Goal: Navigation & Orientation: Find specific page/section

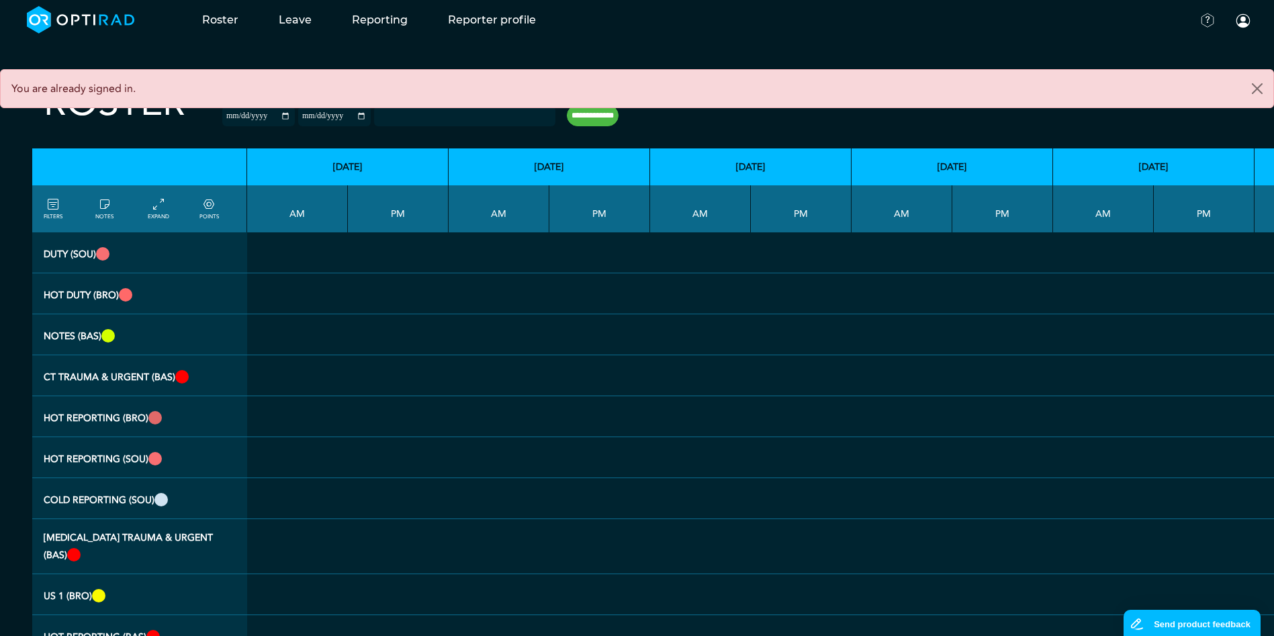
click at [377, 217] on th "PM" at bounding box center [398, 208] width 101 height 47
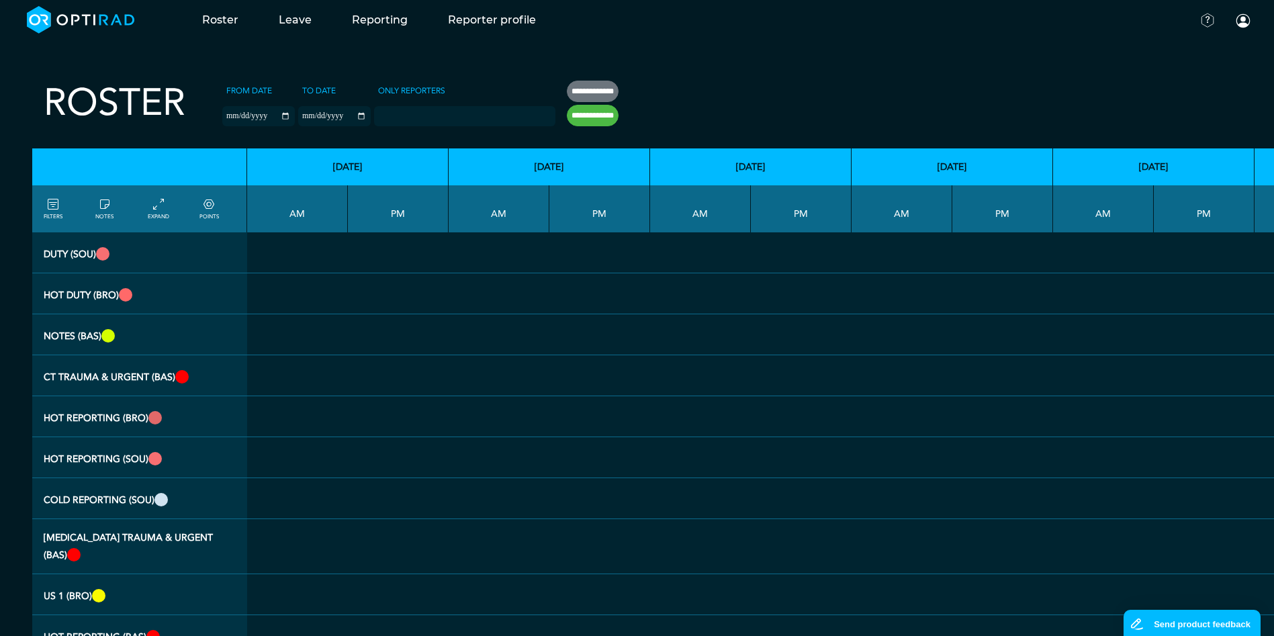
click at [590, 95] on input "**********" at bounding box center [593, 91] width 52 height 21
type input "**********"
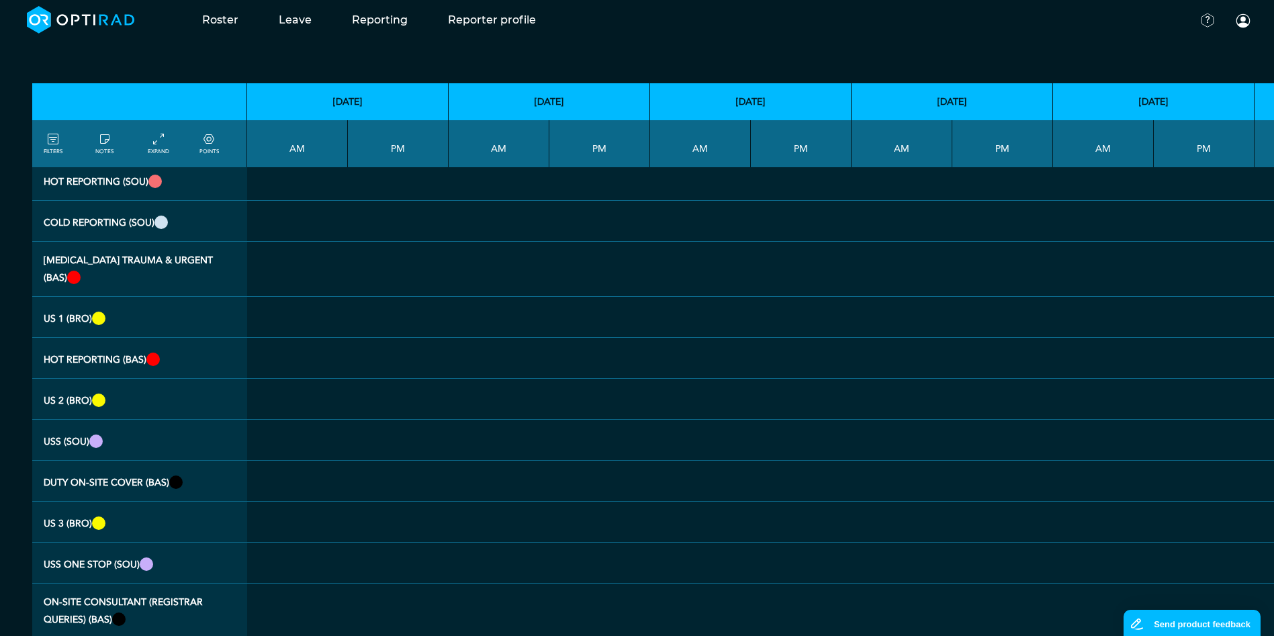
scroll to position [336, 0]
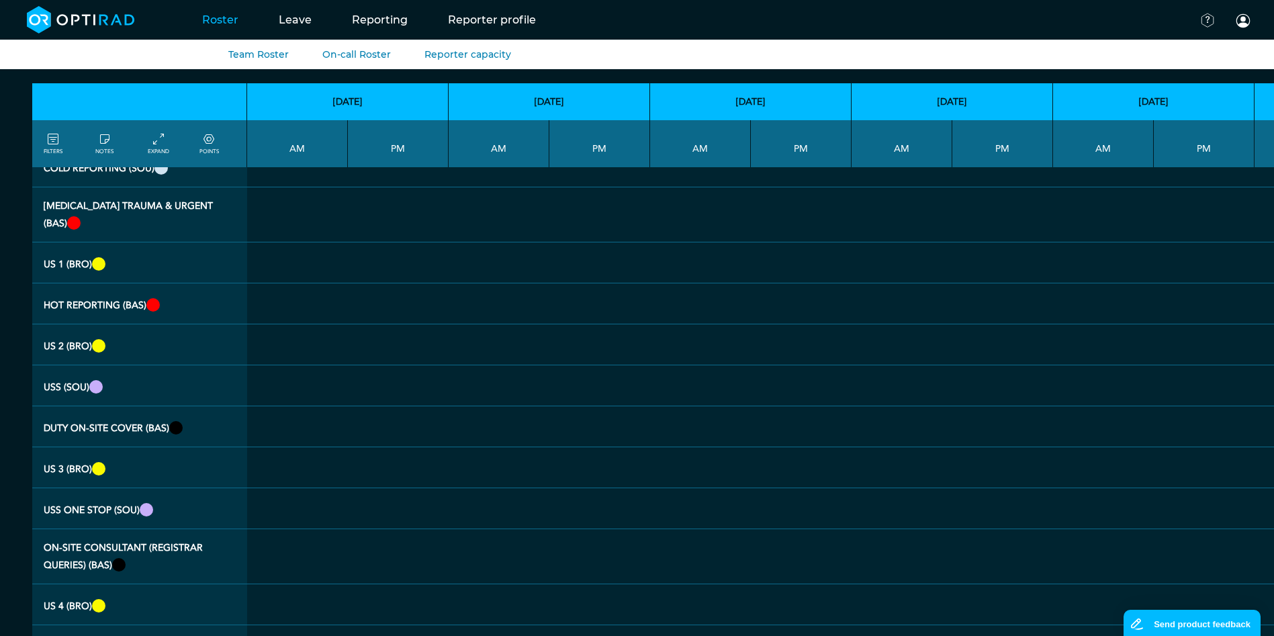
click at [209, 20] on link "Roster" at bounding box center [220, 19] width 77 height 53
click at [242, 52] on link "Team Roster" at bounding box center [258, 54] width 60 height 12
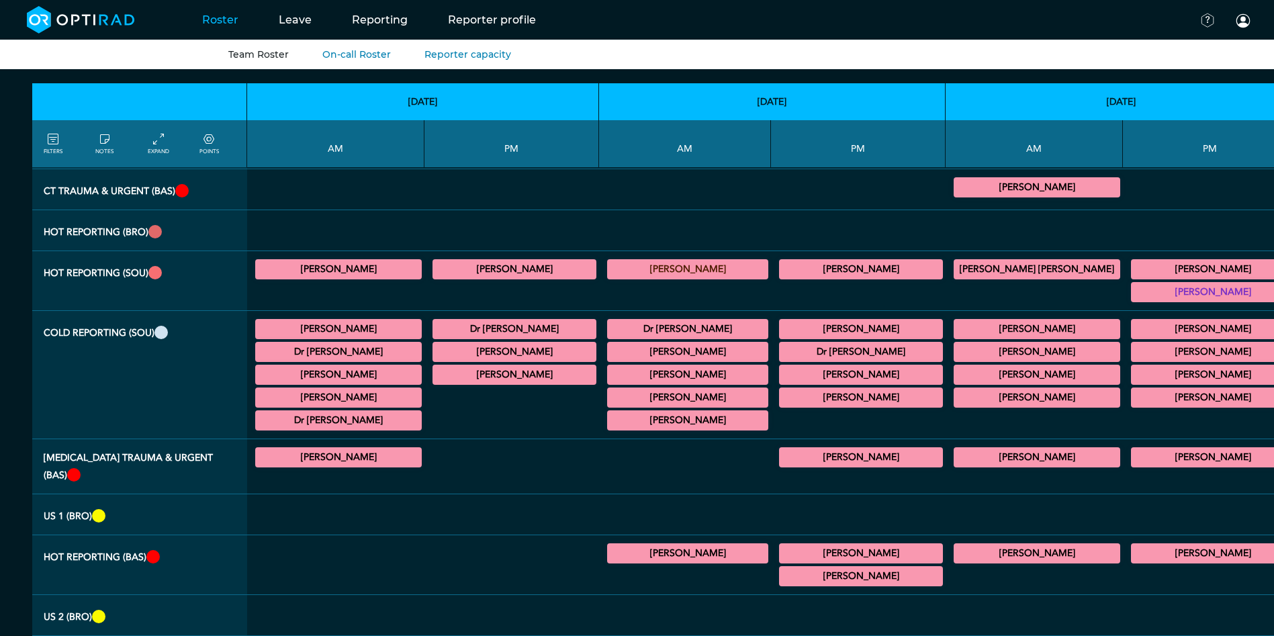
scroll to position [269, 0]
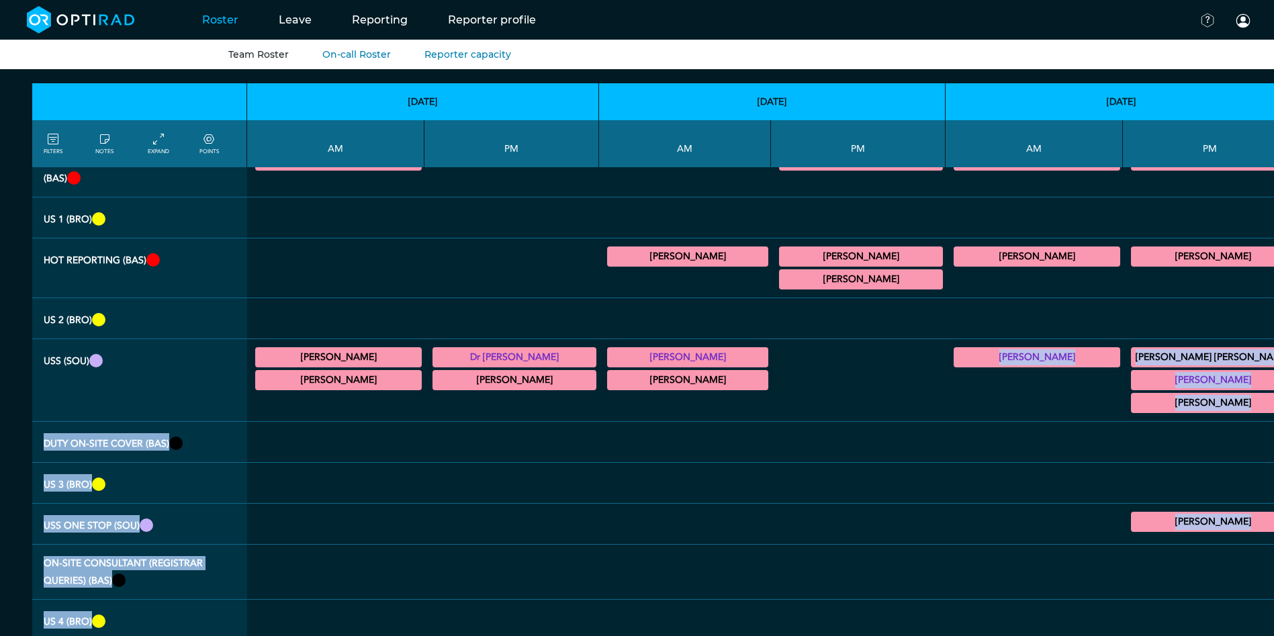
drag, startPoint x: 748, startPoint y: 633, endPoint x: 789, endPoint y: 631, distance: 41.0
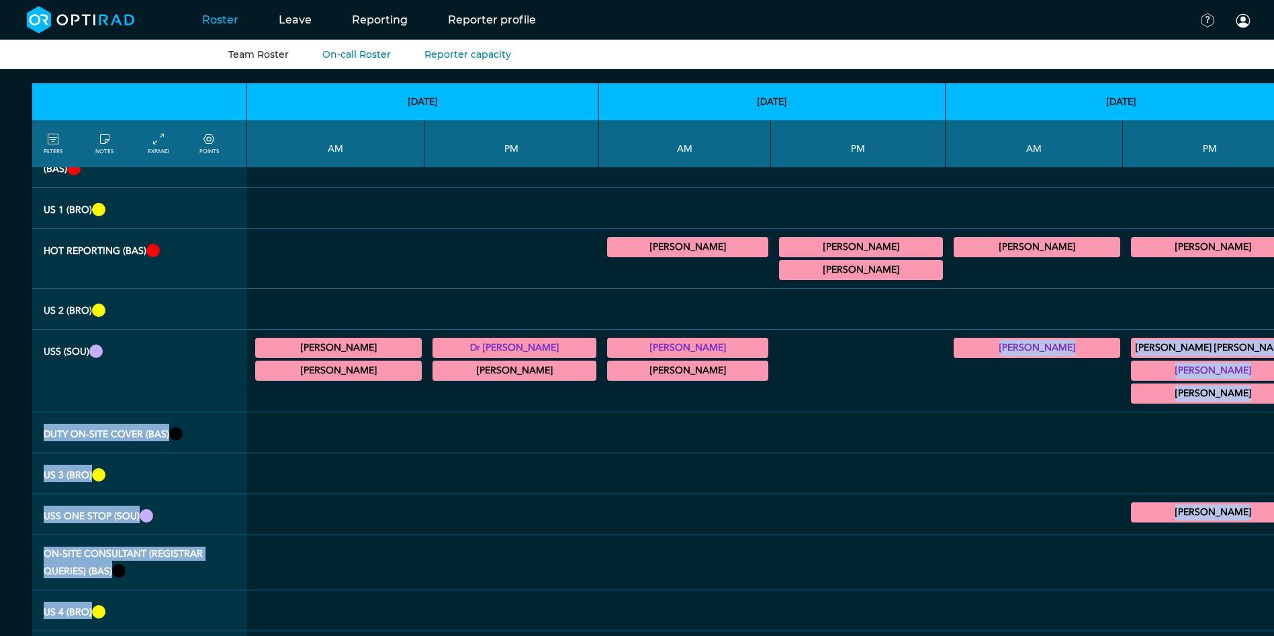
drag, startPoint x: 789, startPoint y: 631, endPoint x: 721, endPoint y: 457, distance: 186.5
click at [777, 459] on div at bounding box center [859, 474] width 164 height 30
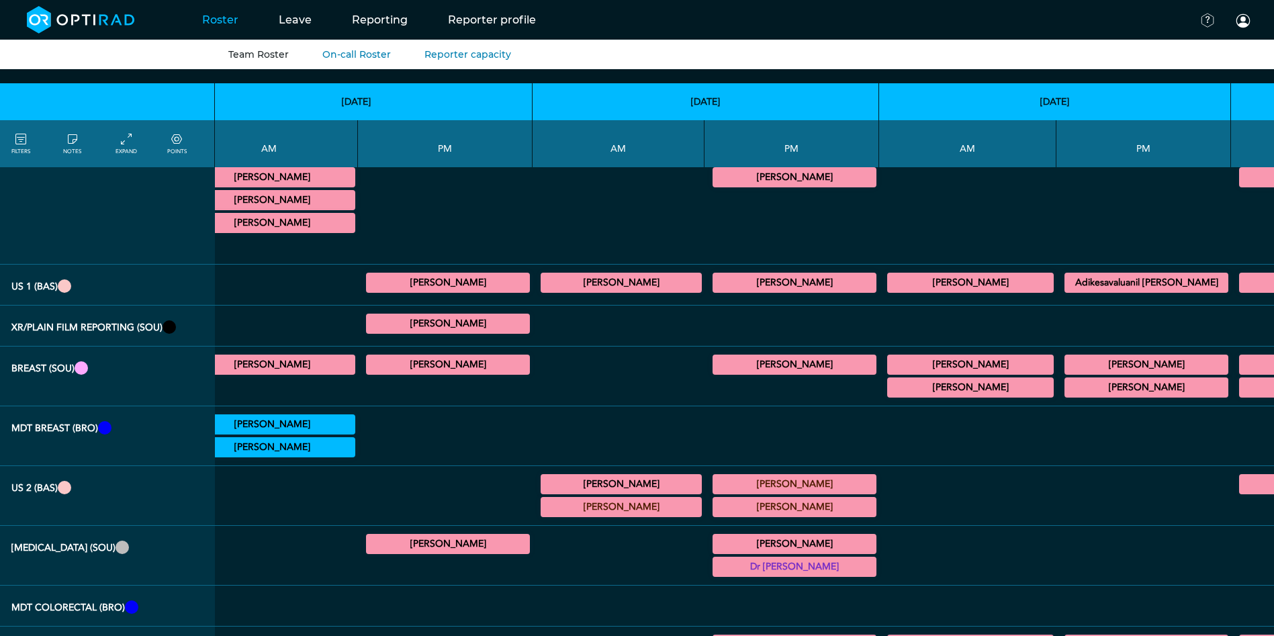
scroll to position [1977, 67]
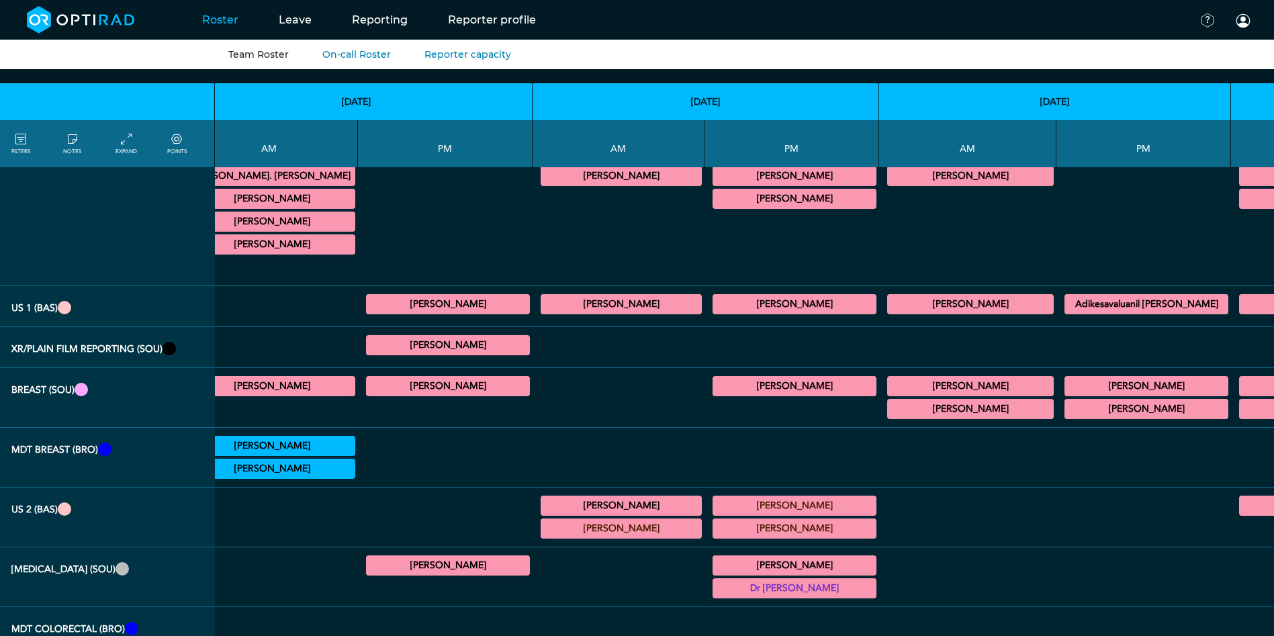
click at [715, 558] on summary "[PERSON_NAME]" at bounding box center [795, 566] width 160 height 16
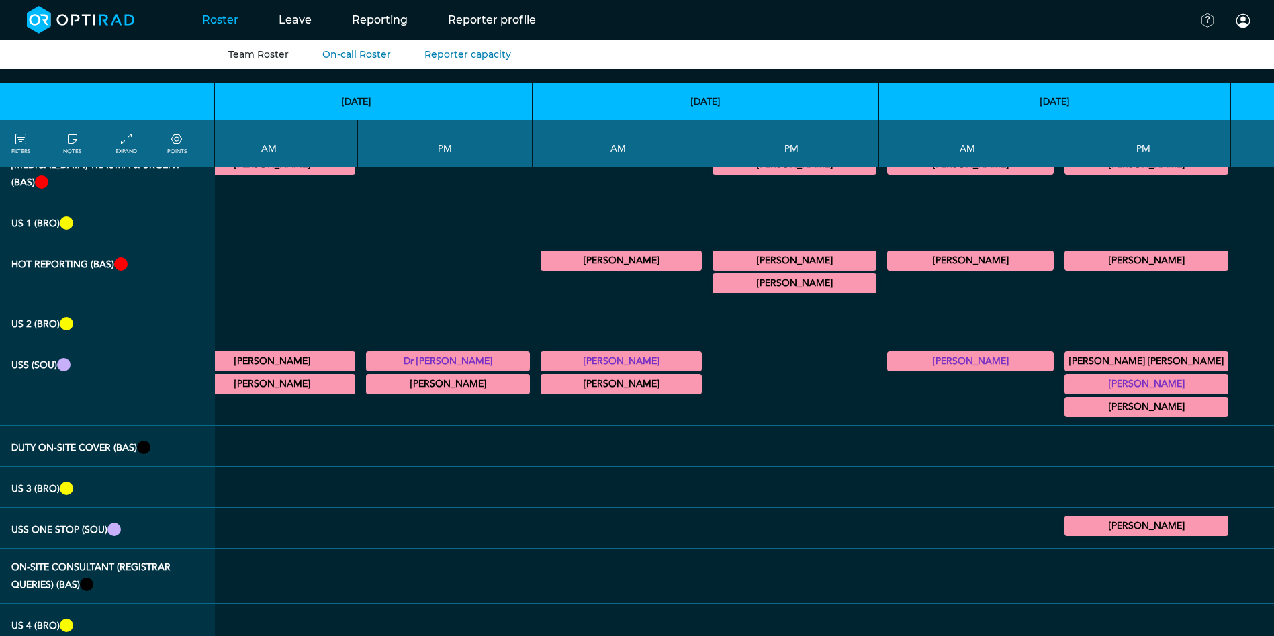
scroll to position [499, 67]
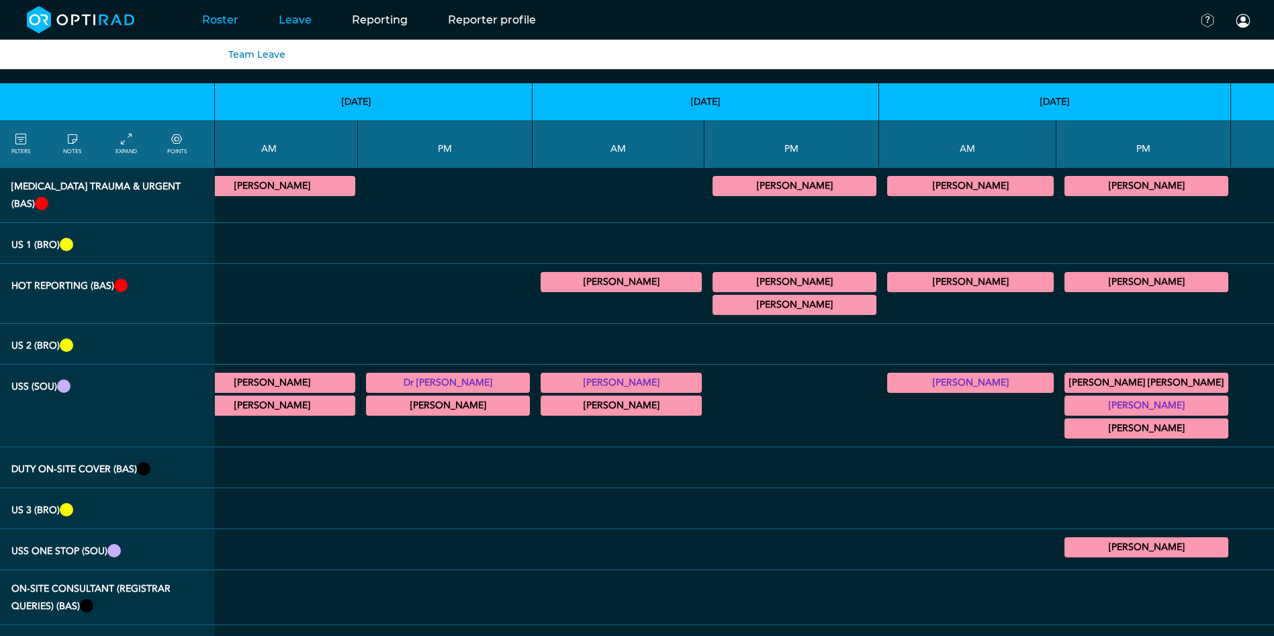
click at [307, 26] on link "Leave" at bounding box center [295, 19] width 73 height 53
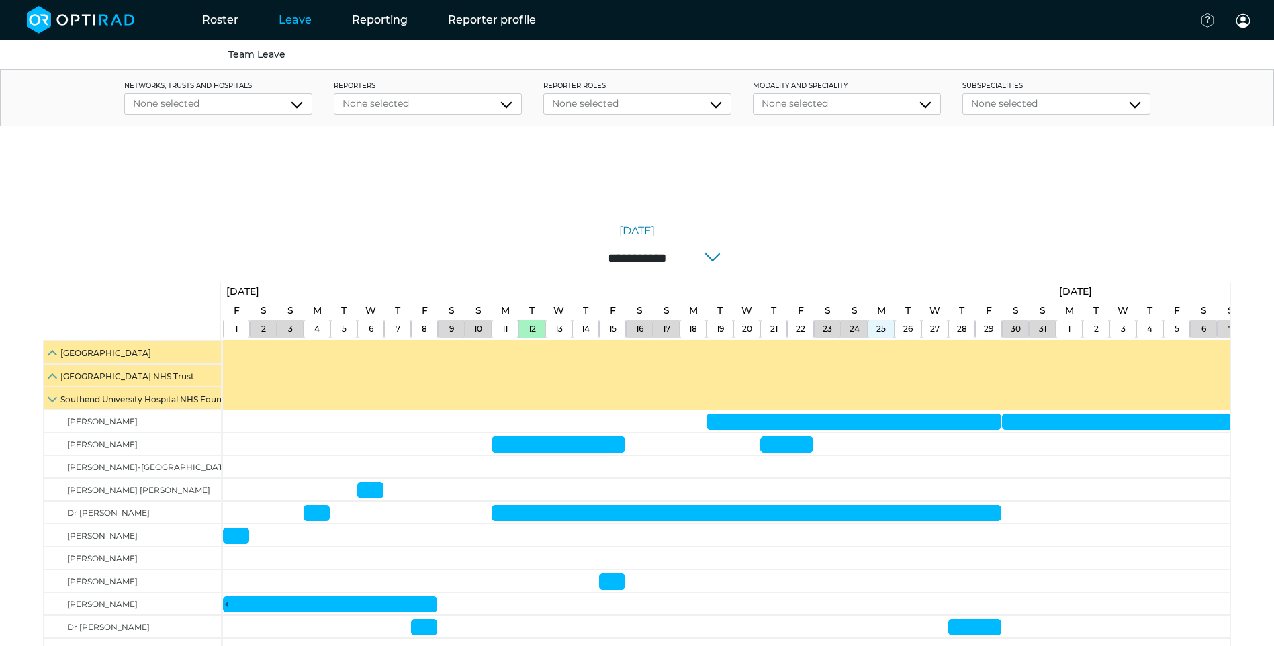
click at [262, 52] on link "Team Leave" at bounding box center [256, 54] width 57 height 12
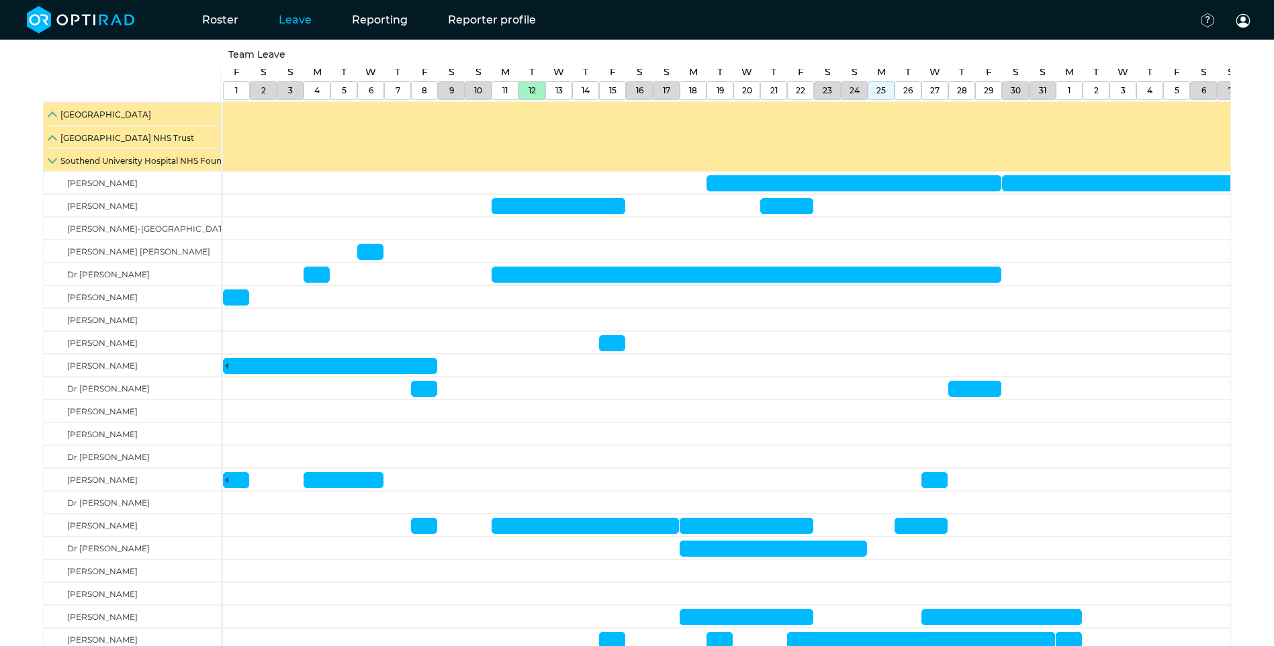
scroll to position [171, 0]
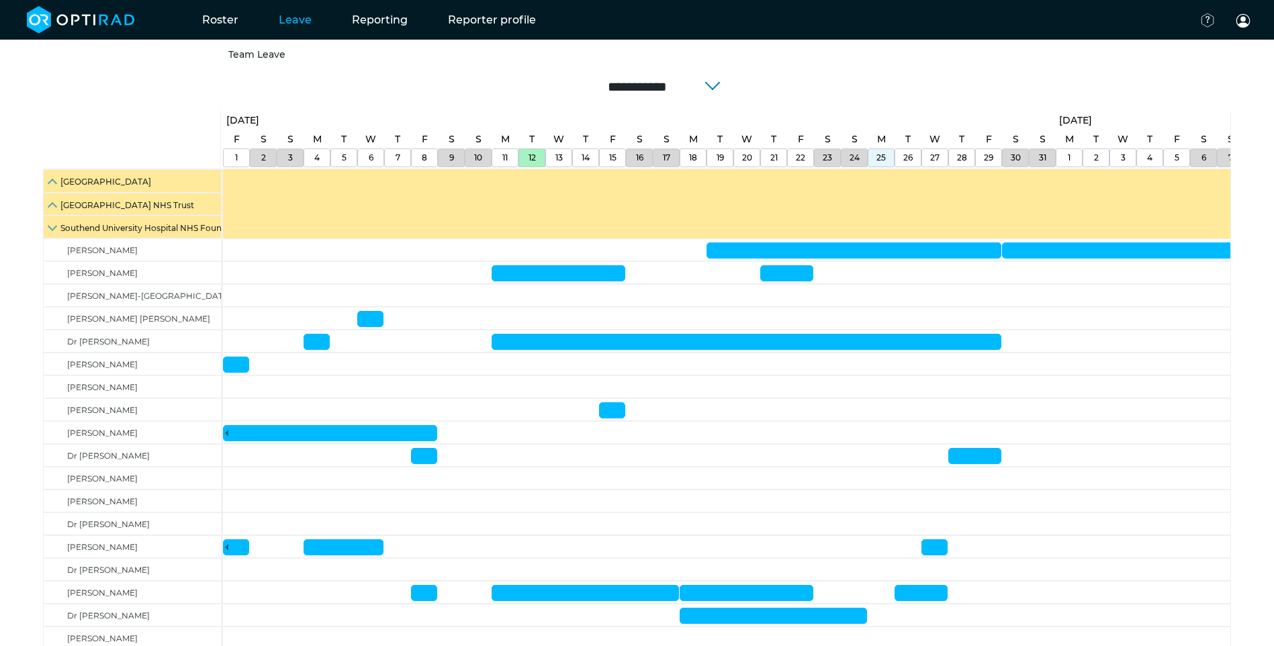
click at [317, 20] on link "Leave" at bounding box center [295, 19] width 73 height 53
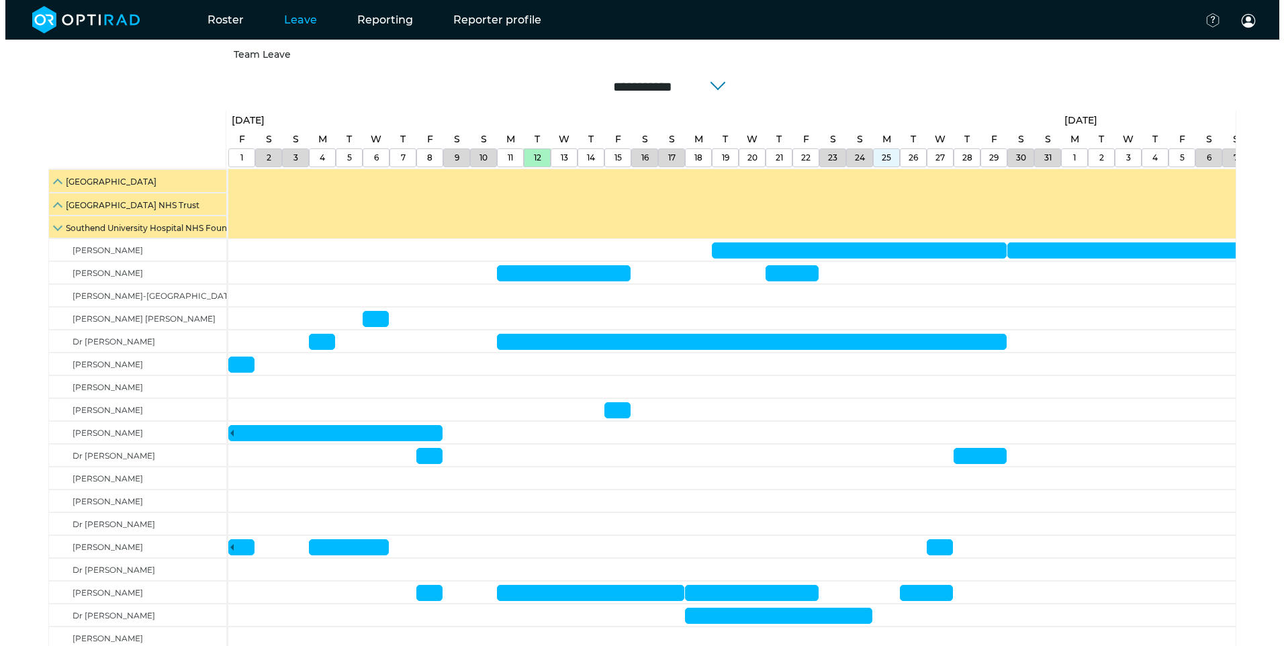
scroll to position [0, 0]
